Goal: Task Accomplishment & Management: Manage account settings

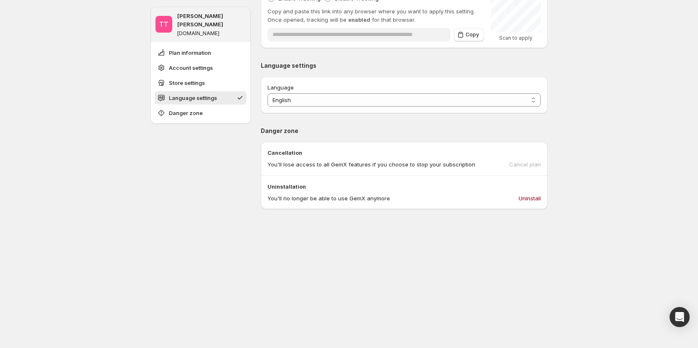
scroll to position [292, 0]
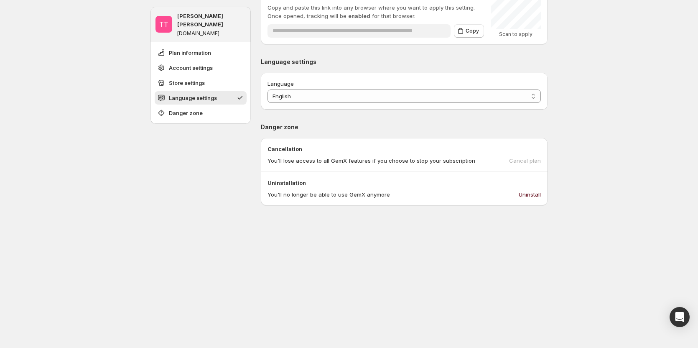
click at [533, 198] on span "Uninstall" at bounding box center [529, 194] width 22 height 8
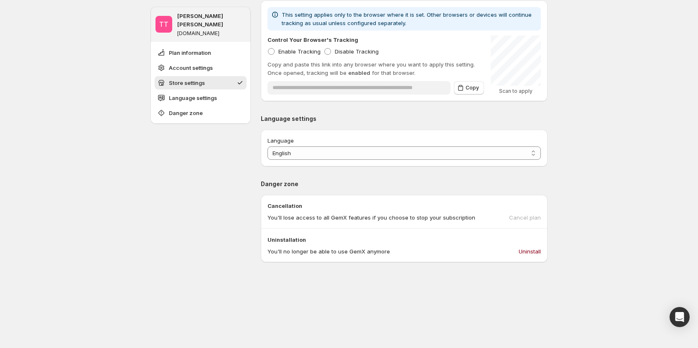
scroll to position [209, 0]
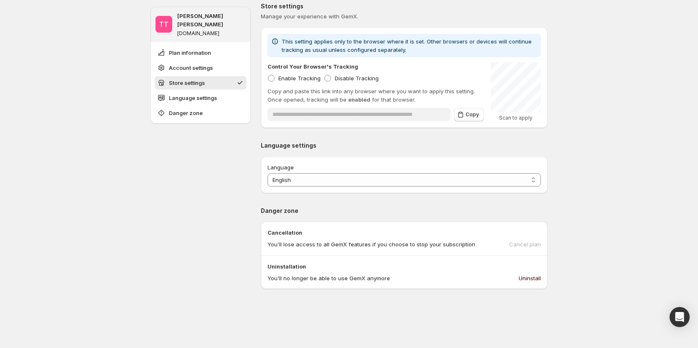
click at [519, 281] on button "Uninstall" at bounding box center [529, 277] width 32 height 13
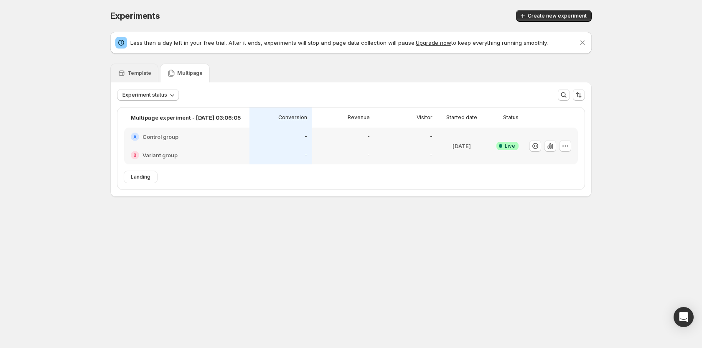
click at [147, 78] on div "Template" at bounding box center [134, 73] width 48 height 19
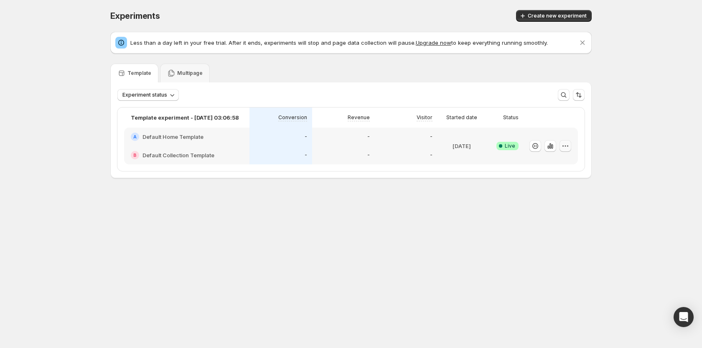
click at [566, 144] on icon "button" at bounding box center [565, 146] width 8 height 8
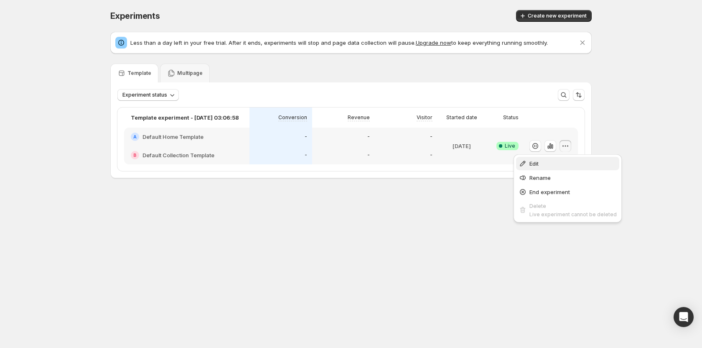
click at [549, 160] on span "Edit" at bounding box center [572, 163] width 87 height 8
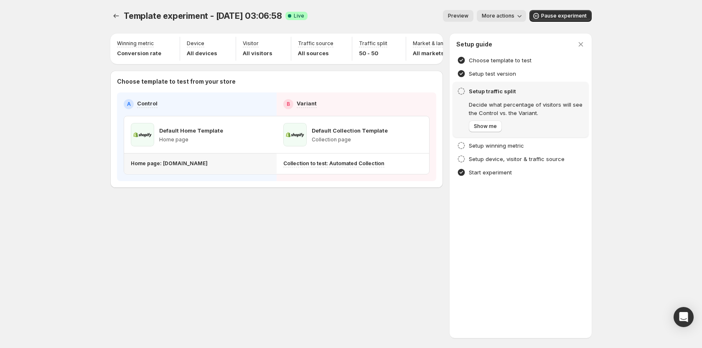
click at [191, 167] on p "Home page: gemcommerce-stg-tanya10-2.myshopify.com" at bounding box center [169, 163] width 77 height 7
click at [173, 167] on p "Home page: gemcommerce-stg-tanya10-2.myshopify.com" at bounding box center [169, 163] width 77 height 7
click at [584, 41] on icon "button" at bounding box center [581, 44] width 8 height 8
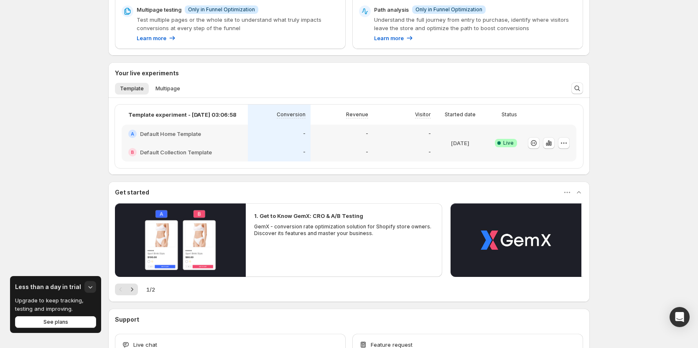
scroll to position [209, 0]
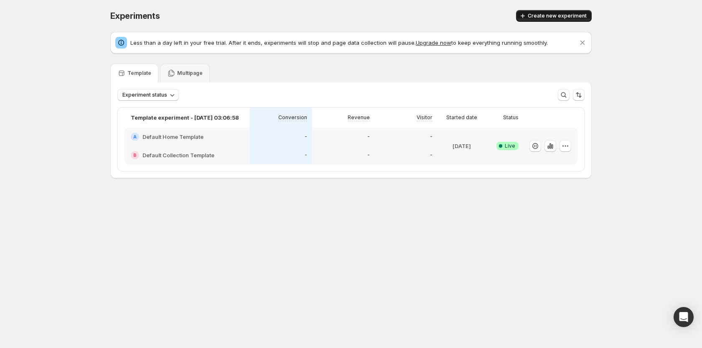
click at [551, 18] on span "Create new experiment" at bounding box center [557, 16] width 59 height 7
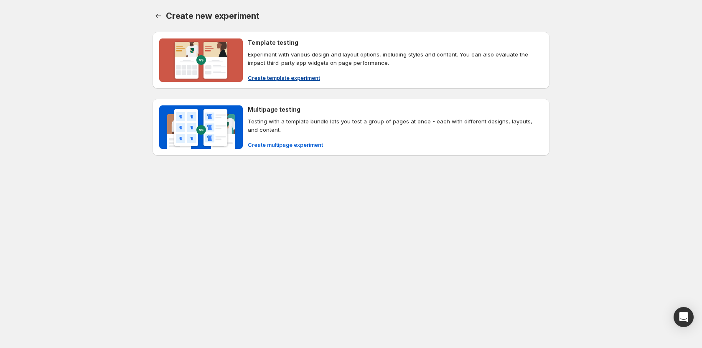
click at [301, 78] on span "Create template experiment" at bounding box center [284, 78] width 72 height 8
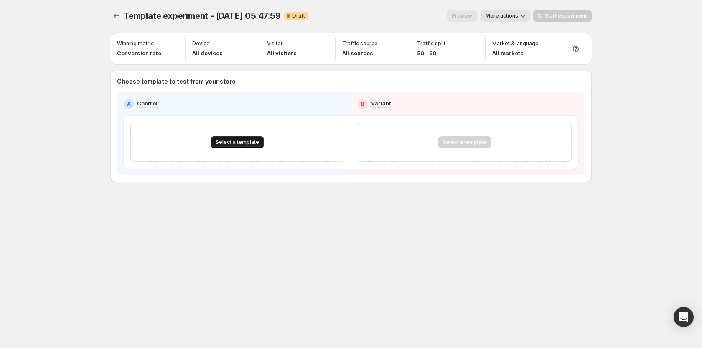
click at [226, 138] on button "Select a template" at bounding box center [237, 142] width 53 height 12
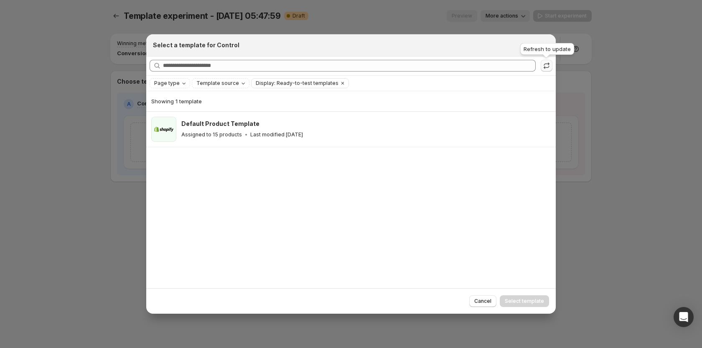
click at [550, 66] on icon ":r2g:" at bounding box center [546, 65] width 8 height 8
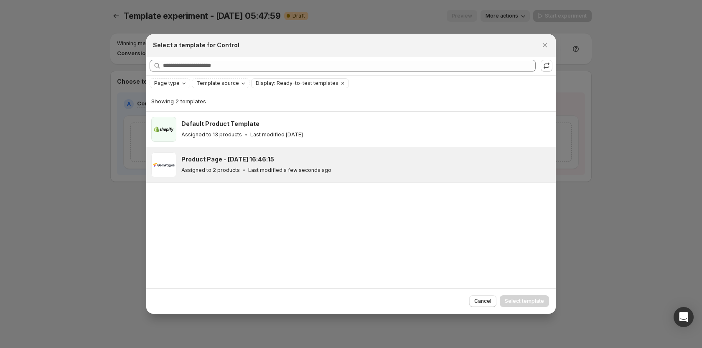
click at [260, 158] on h3 "Product Page - Oct 13, 16:46:15" at bounding box center [227, 159] width 93 height 8
click at [535, 299] on span "Select template" at bounding box center [524, 300] width 39 height 7
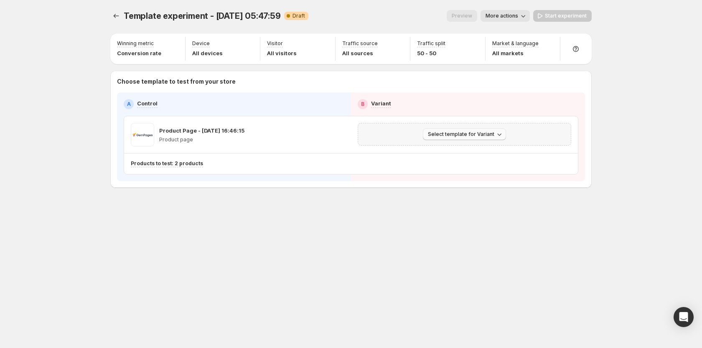
click at [454, 132] on span "Select template for Variant" at bounding box center [461, 134] width 66 height 7
click at [453, 166] on span "Create Variant based on Control" at bounding box center [465, 166] width 85 height 7
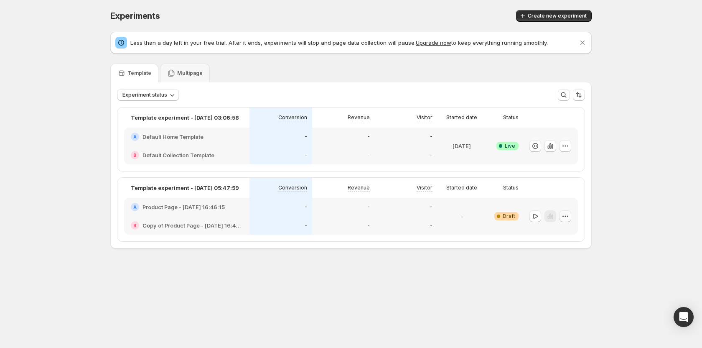
click at [568, 216] on icon "button" at bounding box center [567, 215] width 1 height 1
click at [558, 232] on span "Edit" at bounding box center [555, 233] width 9 height 7
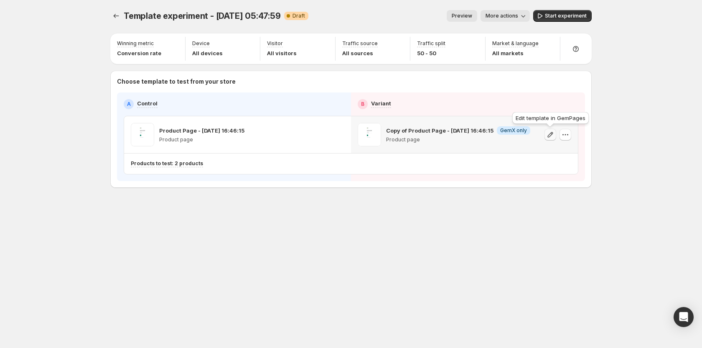
click at [551, 134] on icon "button" at bounding box center [550, 134] width 5 height 5
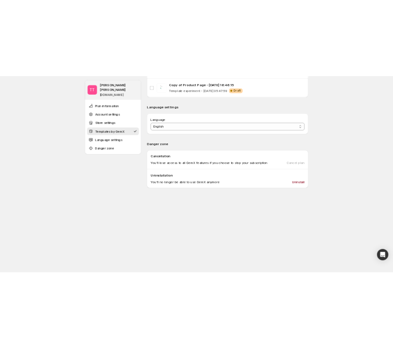
scroll to position [460, 0]
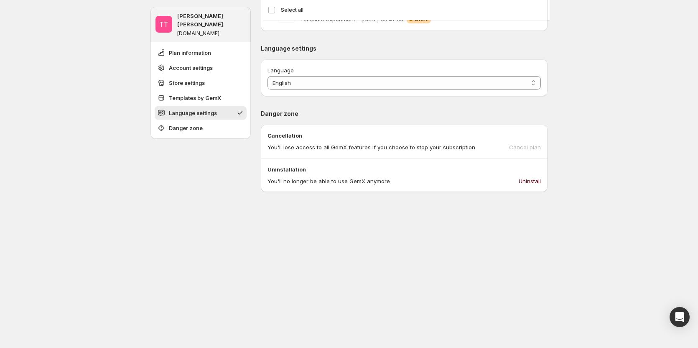
click at [525, 182] on span "Uninstall" at bounding box center [529, 181] width 22 height 8
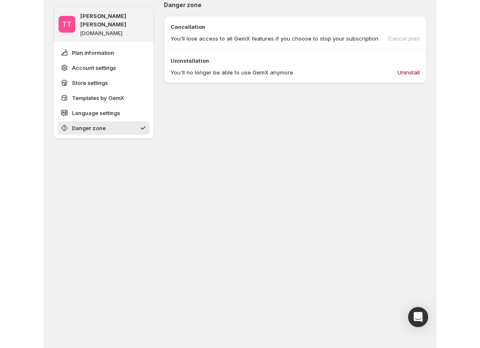
scroll to position [569, 0]
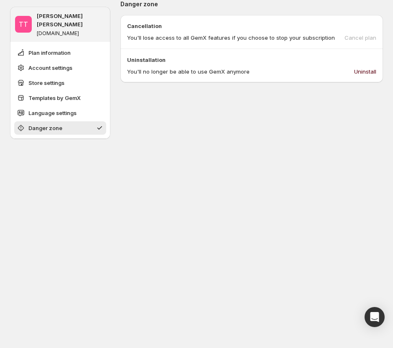
click at [375, 67] on button "Uninstall" at bounding box center [365, 71] width 32 height 13
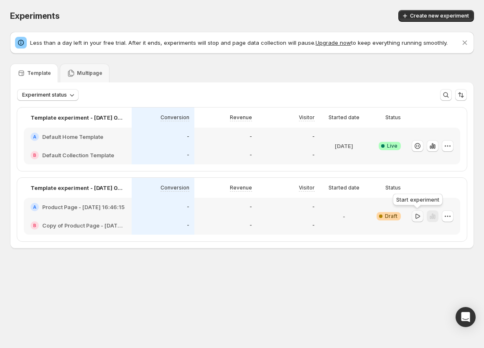
click at [396, 217] on icon "button" at bounding box center [417, 216] width 8 height 8
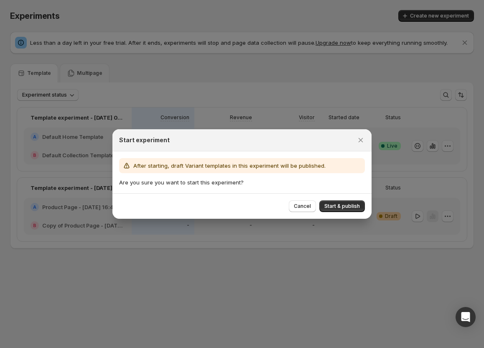
click at [347, 198] on div "Cancel Start & publish" at bounding box center [241, 205] width 259 height 25
click at [346, 204] on span "Start & publish" at bounding box center [342, 206] width 36 height 7
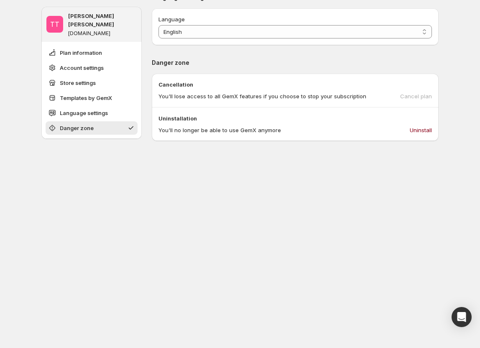
scroll to position [569, 0]
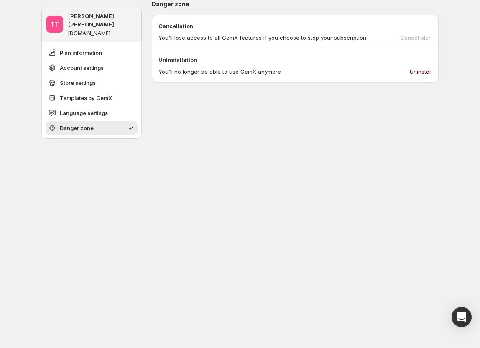
click at [396, 76] on button "Uninstall" at bounding box center [420, 71] width 32 height 13
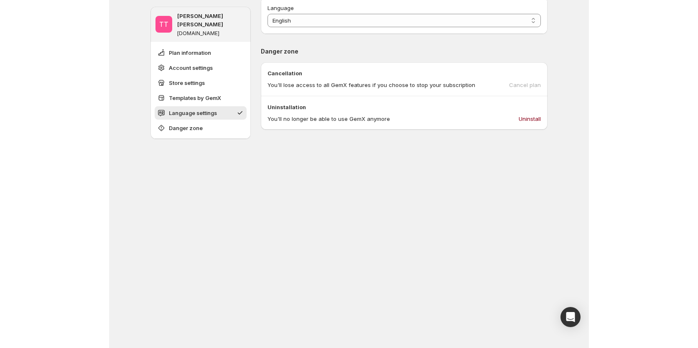
scroll to position [501, 0]
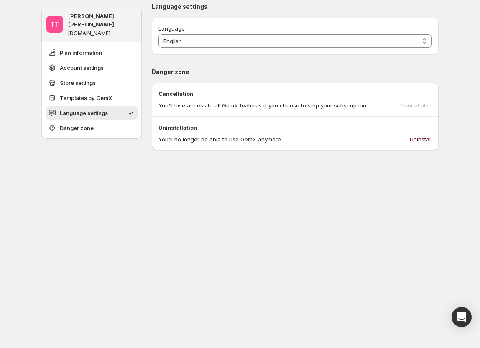
click at [408, 138] on button "Uninstall" at bounding box center [420, 138] width 32 height 13
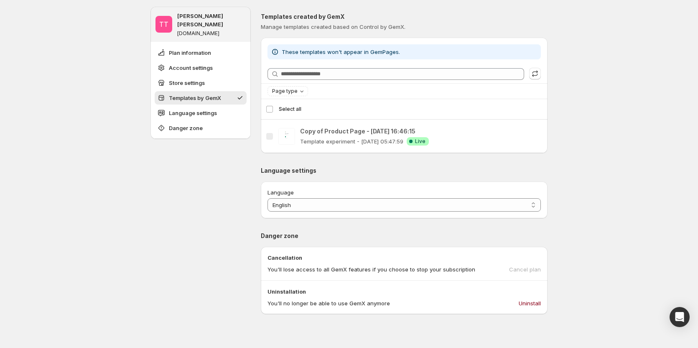
scroll to position [334, 0]
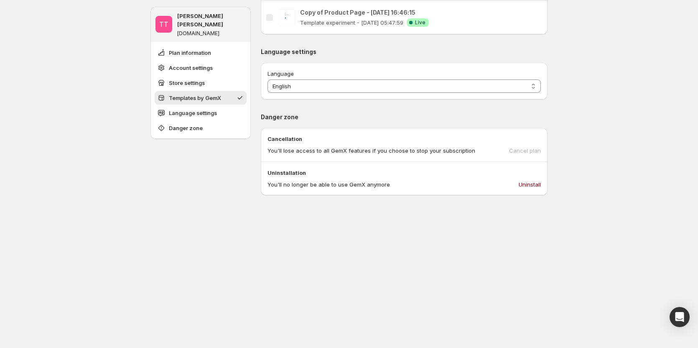
scroll to position [460, 0]
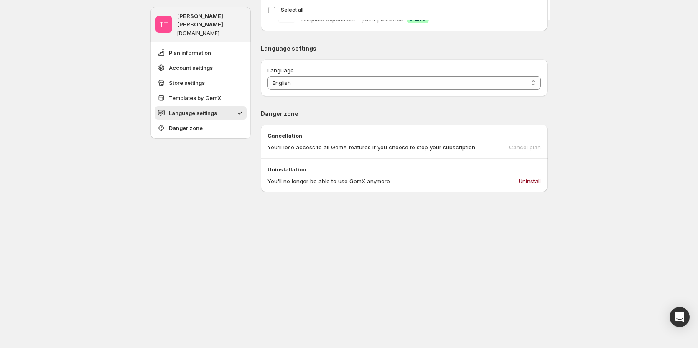
click at [514, 147] on div "Cancel plan" at bounding box center [525, 147] width 32 height 8
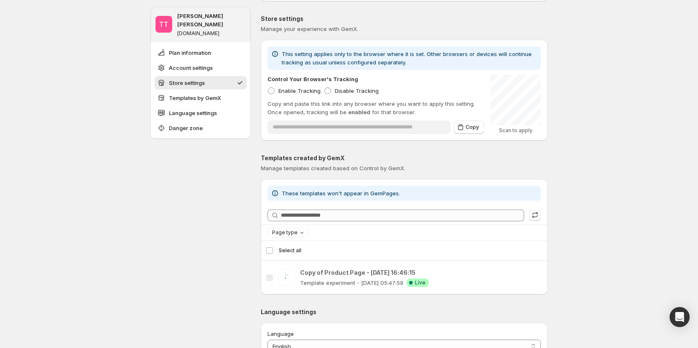
scroll to position [125, 0]
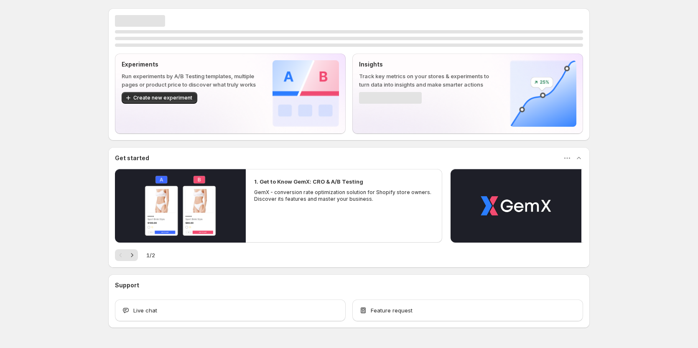
scroll to position [25, 0]
